Goal: Browse casually

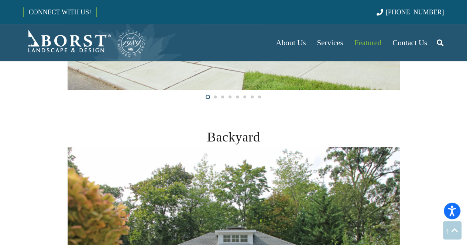
scroll to position [249, 0]
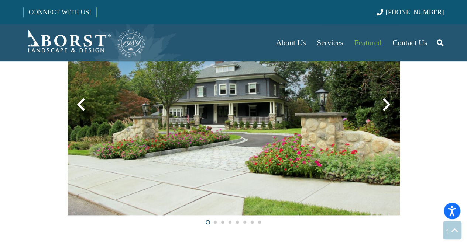
click at [388, 108] on div at bounding box center [386, 104] width 27 height 27
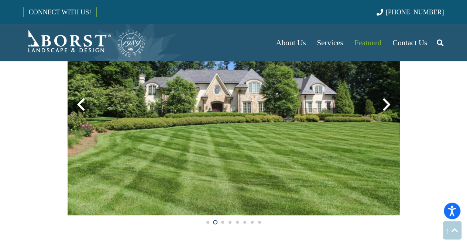
click at [388, 108] on div at bounding box center [386, 104] width 27 height 27
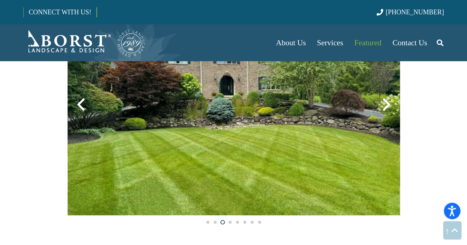
click at [388, 108] on div at bounding box center [386, 104] width 27 height 27
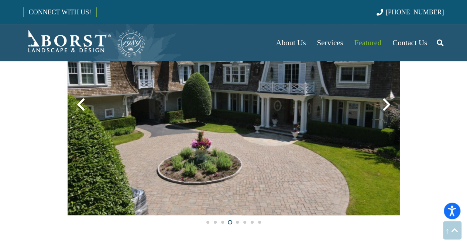
click at [388, 108] on div at bounding box center [386, 104] width 27 height 27
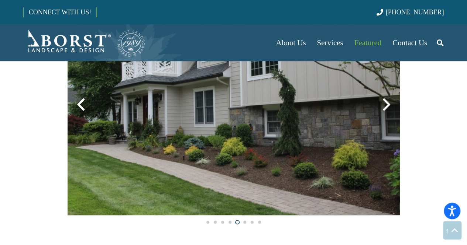
click at [388, 108] on div at bounding box center [386, 104] width 27 height 27
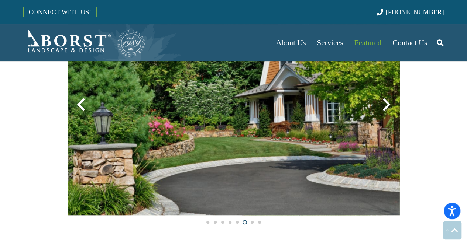
click at [388, 108] on div at bounding box center [386, 104] width 27 height 27
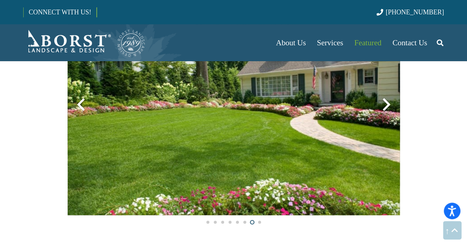
click at [388, 108] on div at bounding box center [386, 104] width 27 height 27
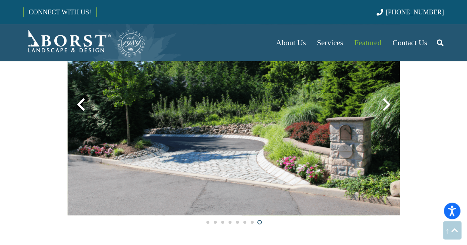
click at [388, 108] on div at bounding box center [386, 104] width 27 height 27
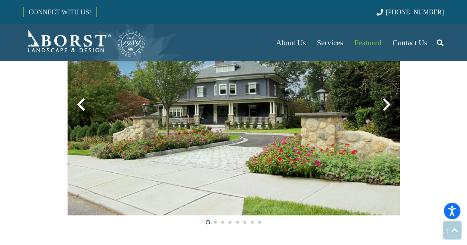
click at [388, 108] on div at bounding box center [386, 104] width 27 height 27
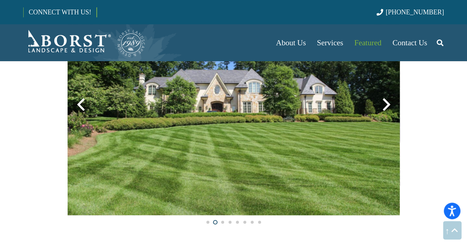
click at [388, 108] on div at bounding box center [386, 104] width 27 height 27
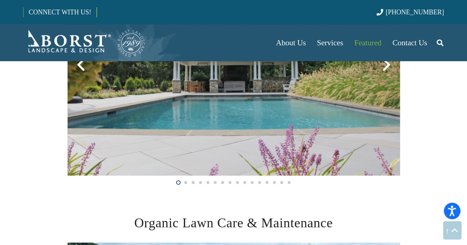
scroll to position [647, 0]
